Goal: Navigation & Orientation: Find specific page/section

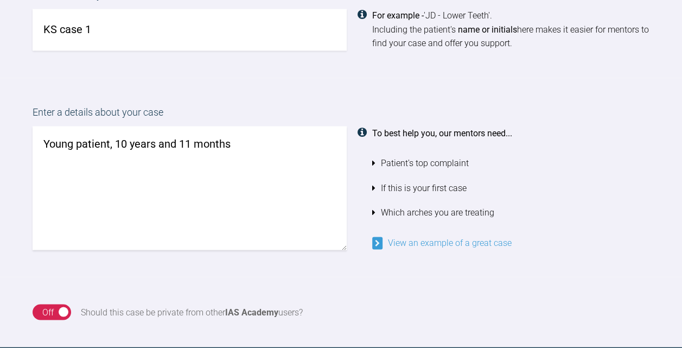
scroll to position [907, 0]
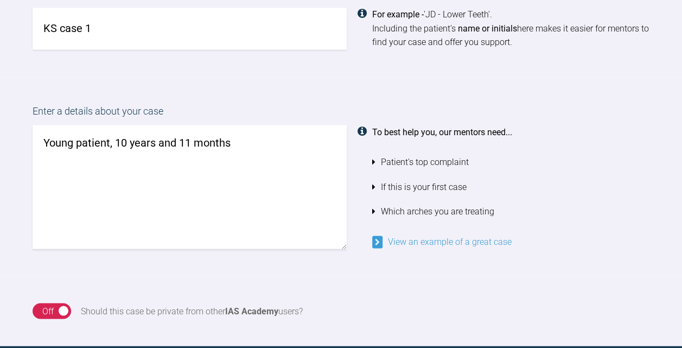
click at [403, 242] on link "View an example of a great case" at bounding box center [441, 241] width 139 height 10
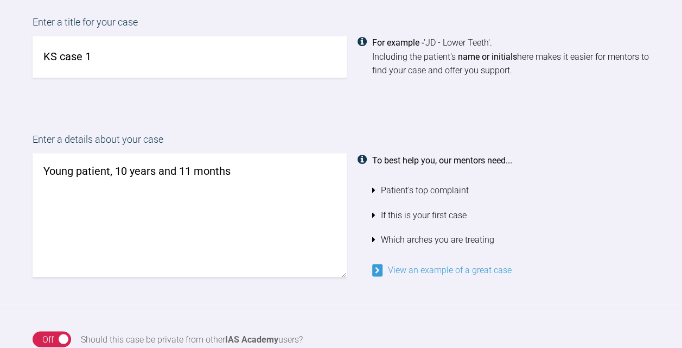
scroll to position [888, 0]
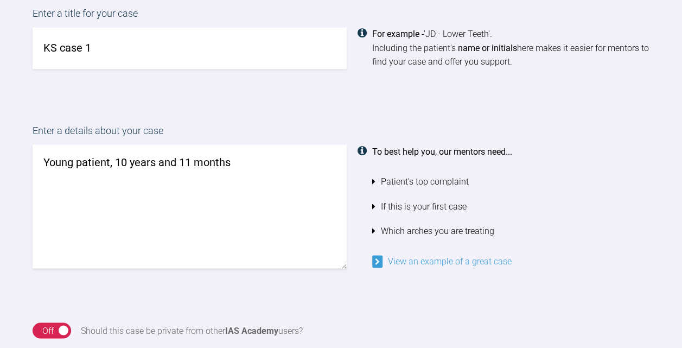
click at [429, 262] on link "View an example of a great case" at bounding box center [441, 261] width 139 height 10
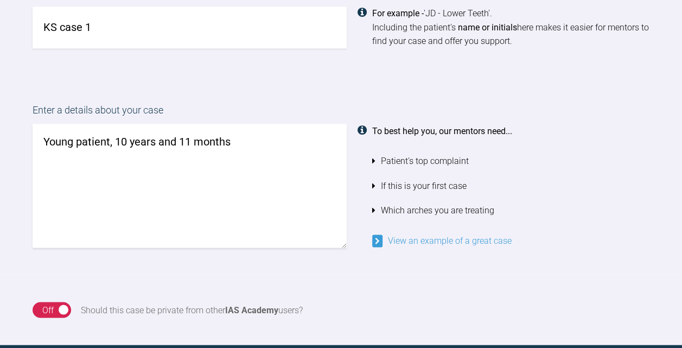
scroll to position [914, 0]
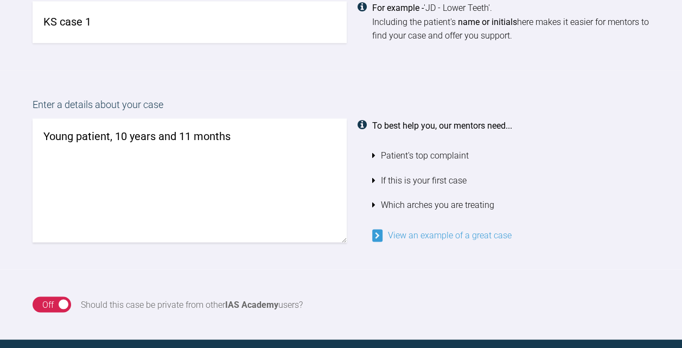
click at [378, 237] on link "View an example of a great case" at bounding box center [441, 235] width 139 height 10
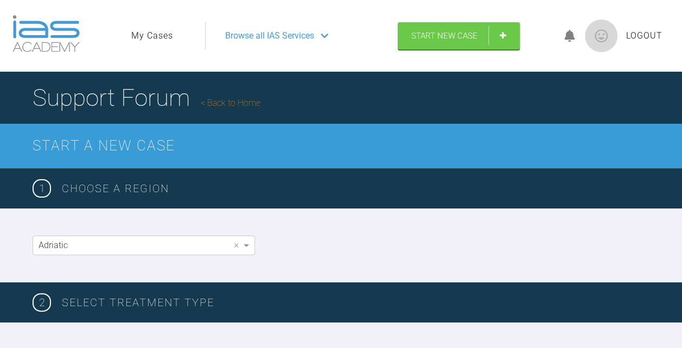
click at [323, 36] on icon at bounding box center [325, 35] width 8 height 9
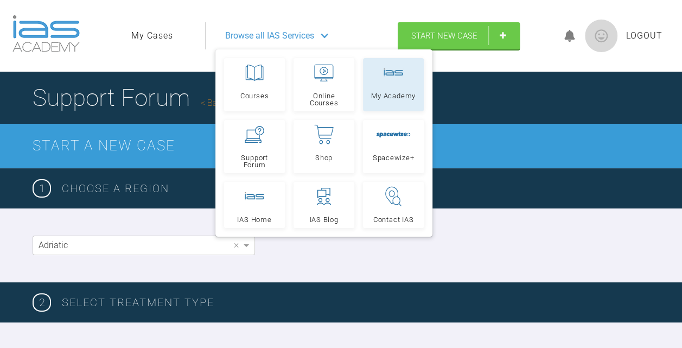
click at [382, 89] on link "My Academy" at bounding box center [393, 84] width 61 height 53
